Goal: Task Accomplishment & Management: Complete application form

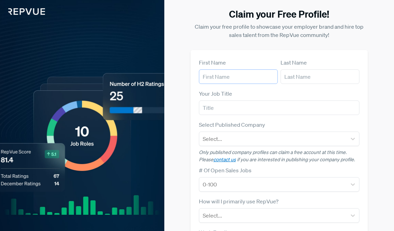
click at [240, 79] on input "text" at bounding box center [238, 77] width 79 height 15
type input "[PERSON_NAME]"
type input "Nawbary"
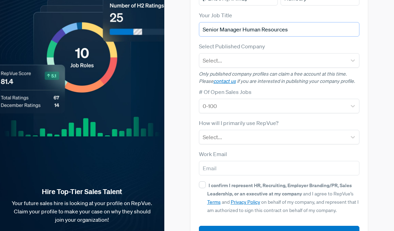
scroll to position [93, 0]
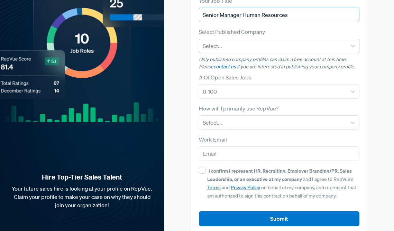
type input "Senior Manager Human Resources"
click at [220, 52] on div "Select..." at bounding box center [272, 46] width 147 height 12
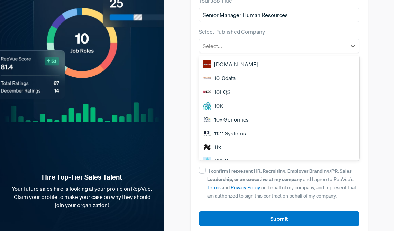
click at [188, 46] on div "Claim your Free Profile! Claim your free profile to showcase your employer bran…" at bounding box center [278, 75] width 221 height 336
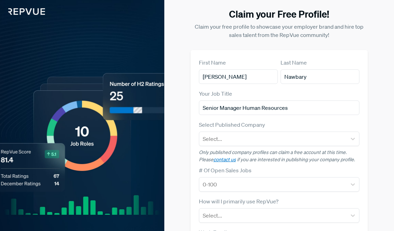
scroll to position [75, 0]
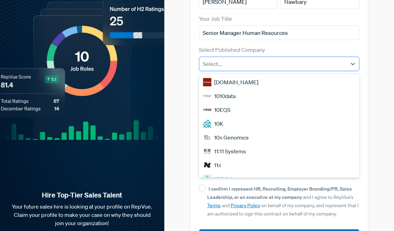
click at [221, 65] on div at bounding box center [273, 64] width 140 height 10
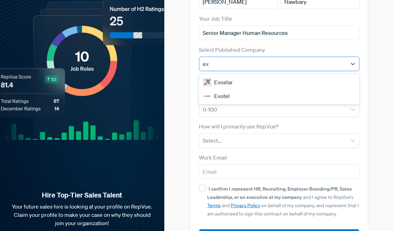
type input "e"
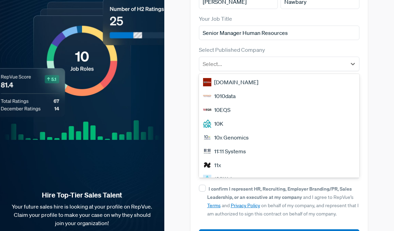
click at [178, 67] on div "Claim your Free Profile! Claim your free profile to showcase your employer bran…" at bounding box center [278, 93] width 221 height 336
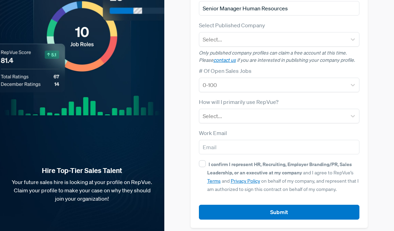
scroll to position [105, 0]
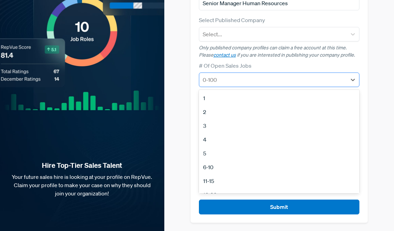
click at [227, 81] on div at bounding box center [273, 80] width 140 height 10
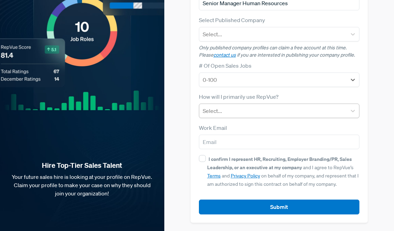
click at [224, 109] on div at bounding box center [273, 111] width 140 height 10
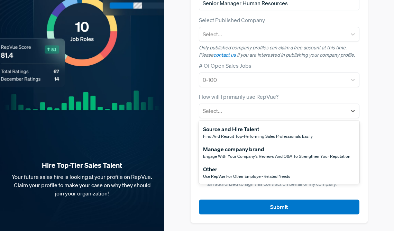
click at [222, 134] on span "Find and recruit top-performing sales professionals easily" at bounding box center [258, 137] width 110 height 6
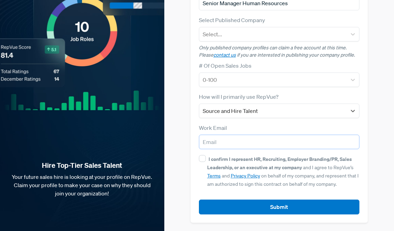
click at [222, 141] on input "email" at bounding box center [279, 142] width 160 height 15
click at [187, 174] on div "Claim your Free Profile! Claim your free profile to showcase your employer bran…" at bounding box center [278, 63] width 221 height 336
click at [223, 143] on input "email" at bounding box center [279, 142] width 160 height 15
